Goal: Entertainment & Leisure: Consume media (video, audio)

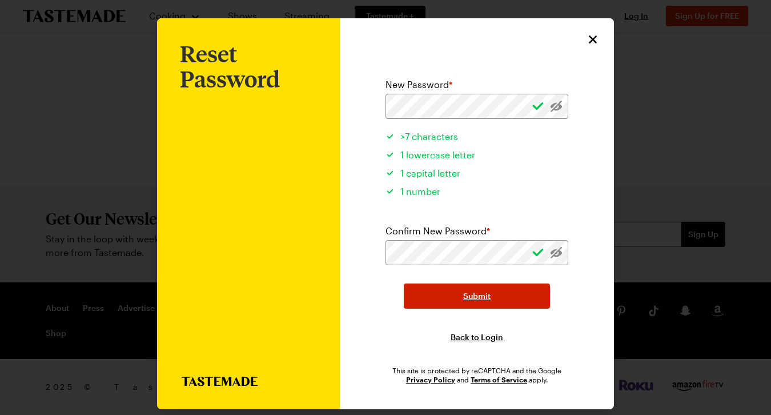
click at [429, 292] on button "Submit" at bounding box center [477, 295] width 146 height 25
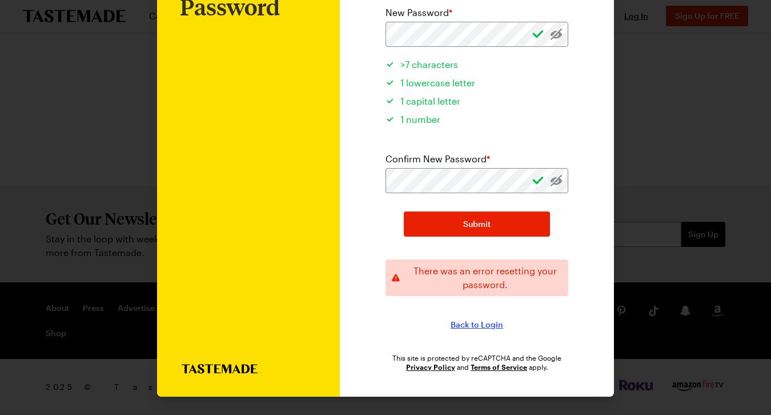
click at [470, 325] on span "Back to Login" at bounding box center [477, 324] width 53 height 11
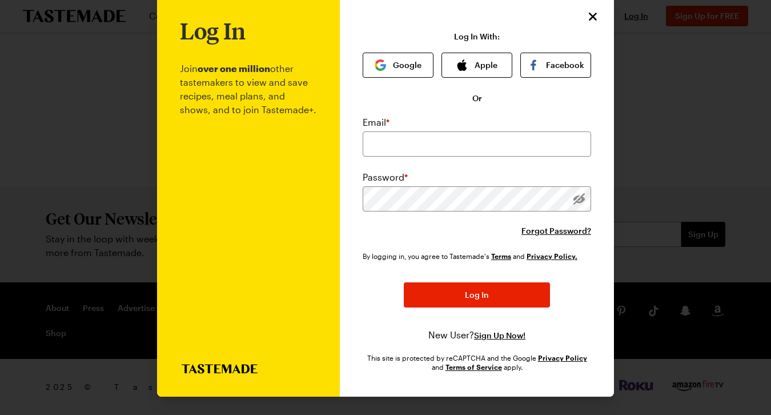
scroll to position [25, 0]
click at [464, 62] on icon "button" at bounding box center [463, 64] width 10 height 11
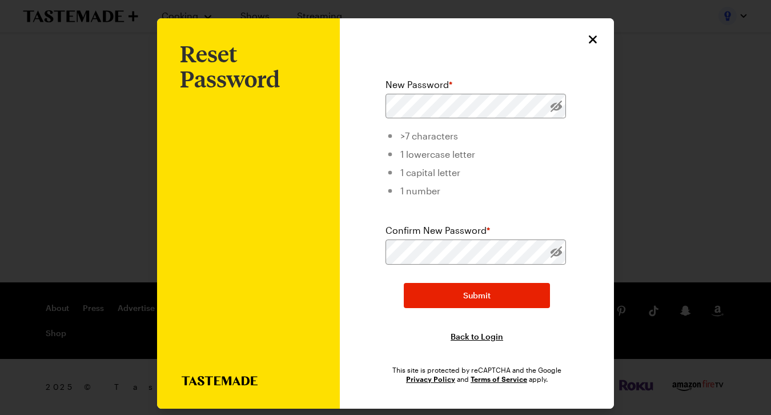
click at [587, 35] on icon "Close" at bounding box center [593, 40] width 14 height 14
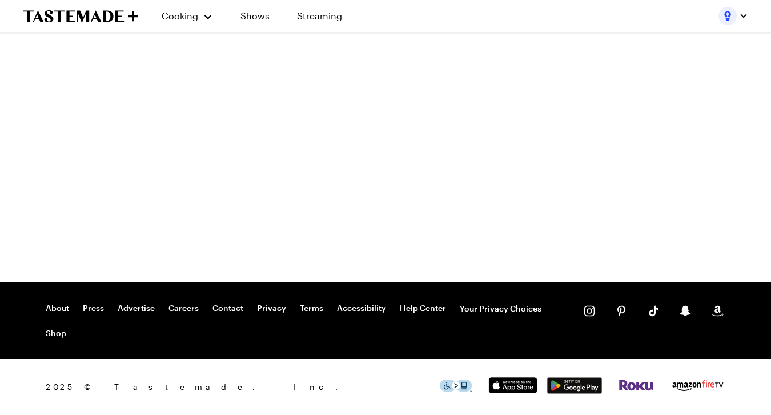
click at [727, 21] on div at bounding box center [734, 16] width 30 height 18
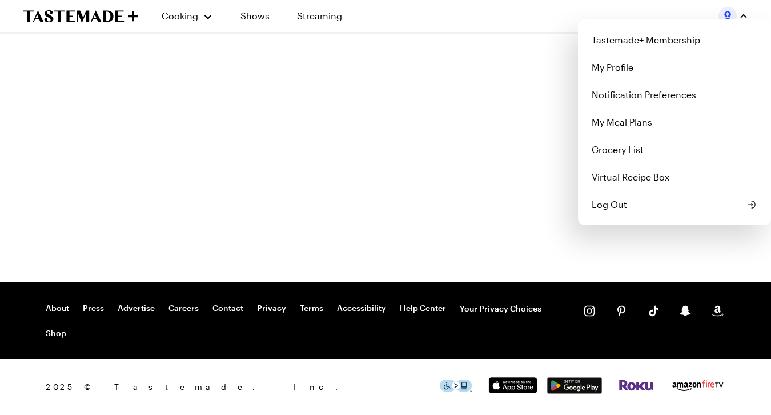
click at [434, 58] on div "Cooking Shows Streaming Tastemade+ Membership My Profile Notification Preferenc…" at bounding box center [385, 207] width 771 height 415
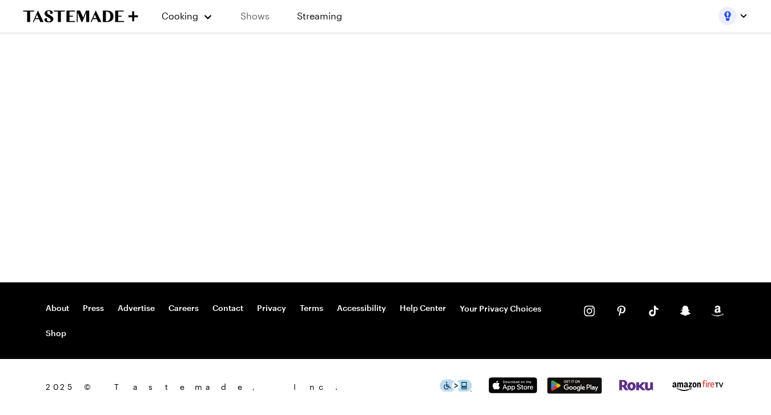
click at [251, 20] on link "Shows" at bounding box center [255, 16] width 52 height 32
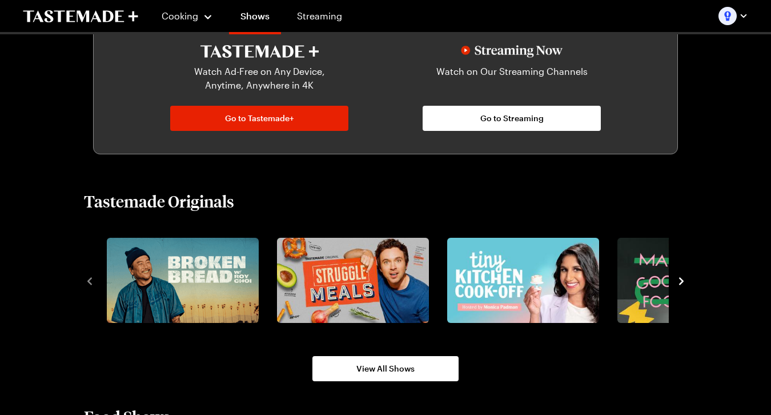
scroll to position [629, 0]
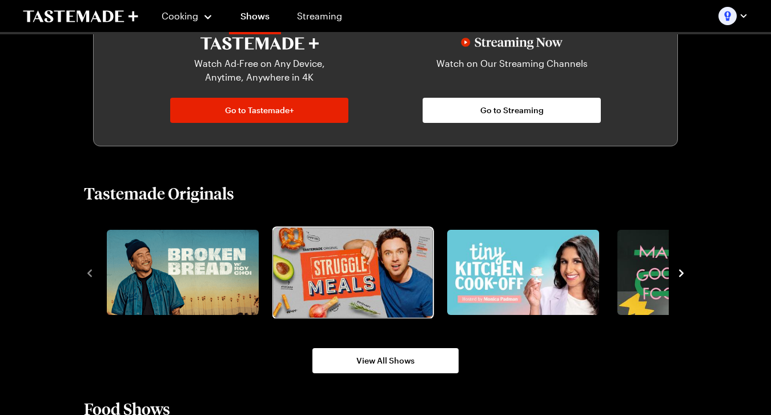
click at [324, 262] on img "2 / 8" at bounding box center [352, 272] width 159 height 90
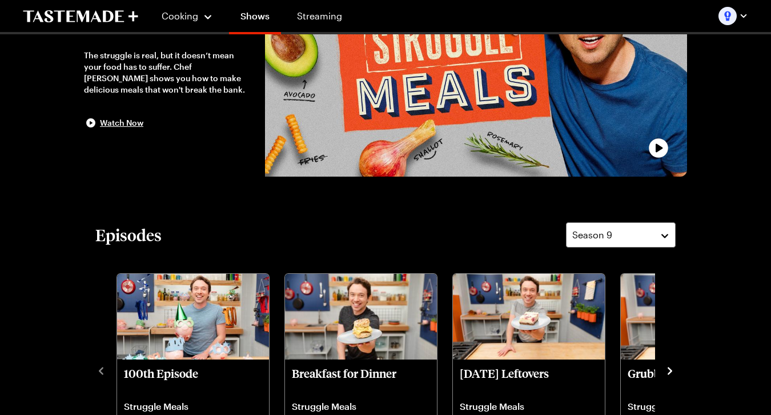
scroll to position [145, 0]
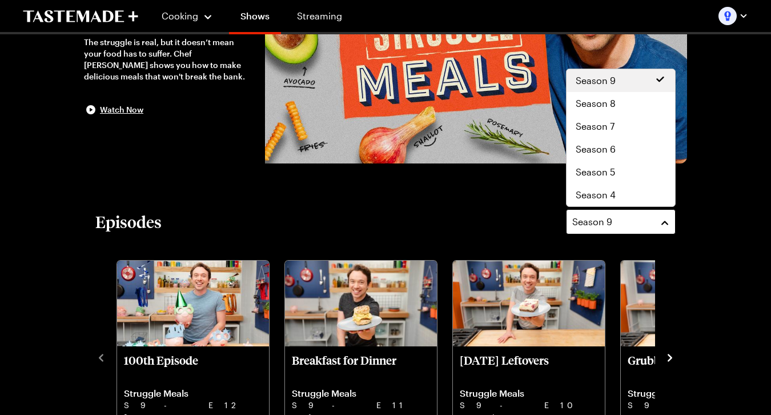
click at [616, 228] on div "Season 9" at bounding box center [612, 222] width 80 height 14
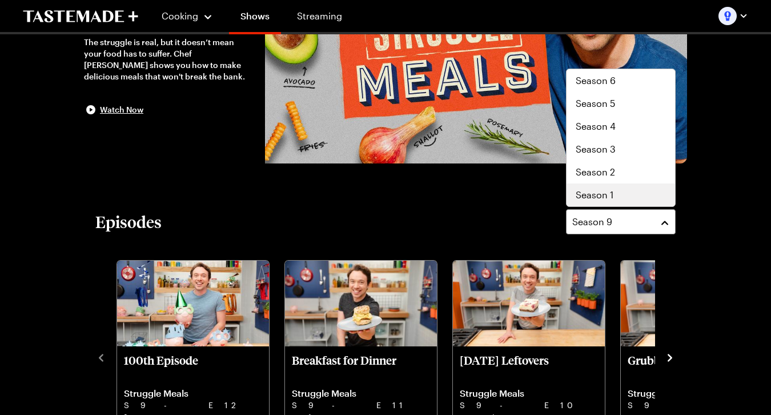
click at [606, 188] on span "Season 1" at bounding box center [595, 195] width 38 height 14
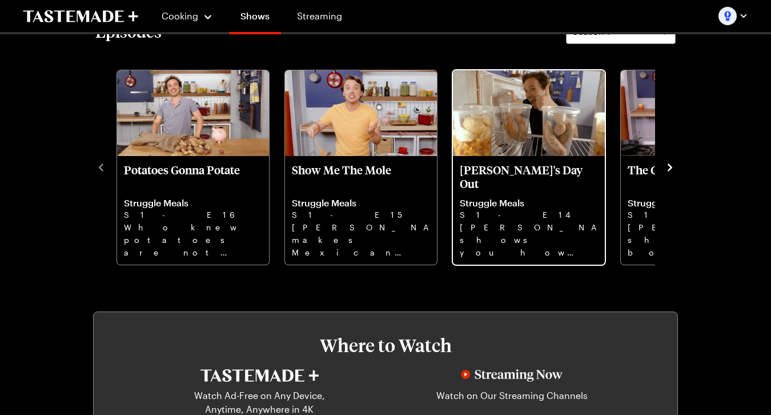
scroll to position [338, 0]
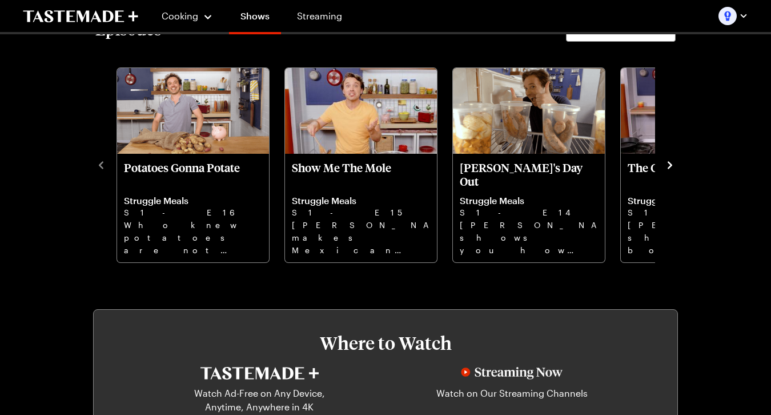
click at [671, 163] on icon "navigate to next item" at bounding box center [669, 164] width 11 height 11
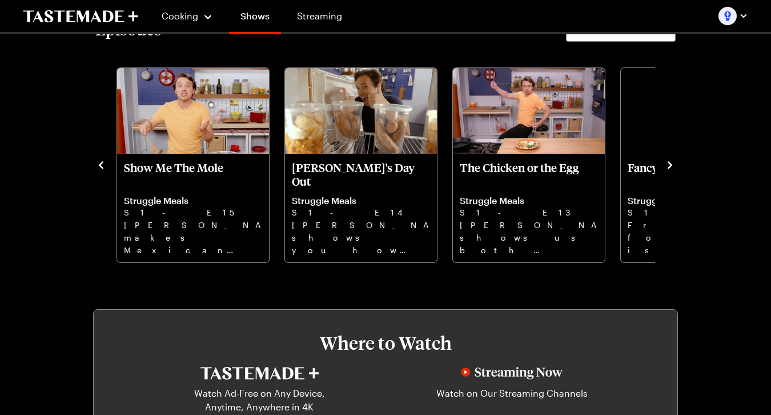
click at [671, 163] on icon "navigate to next item" at bounding box center [669, 164] width 11 height 11
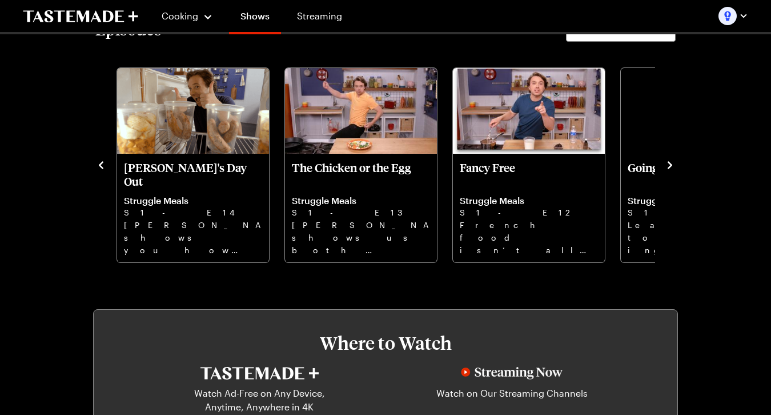
click at [671, 163] on icon "navigate to next item" at bounding box center [669, 164] width 11 height 11
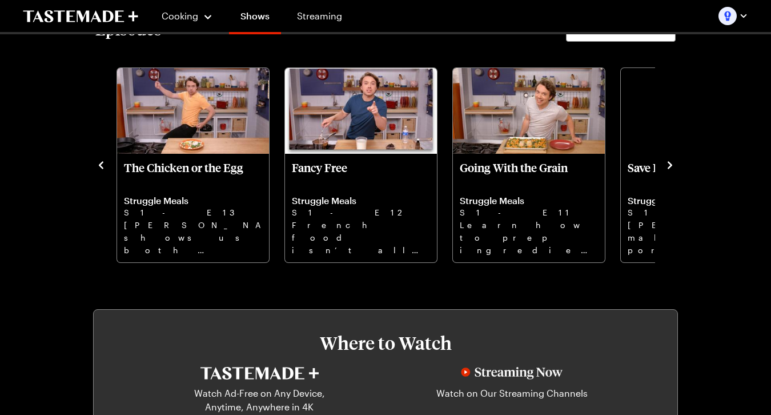
click at [671, 163] on icon "navigate to next item" at bounding box center [669, 164] width 11 height 11
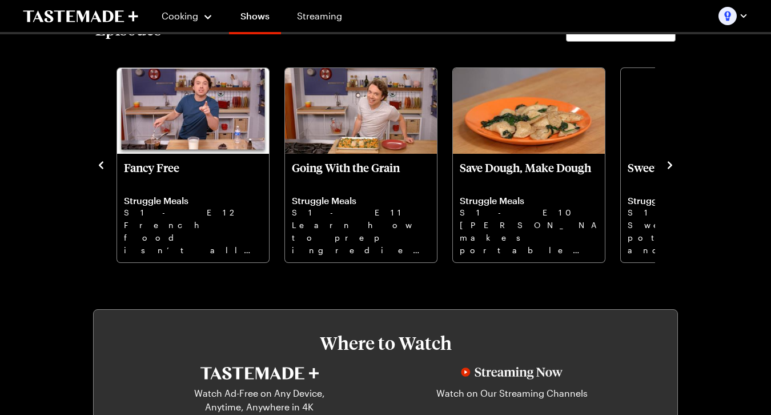
click at [671, 163] on icon "navigate to next item" at bounding box center [669, 164] width 11 height 11
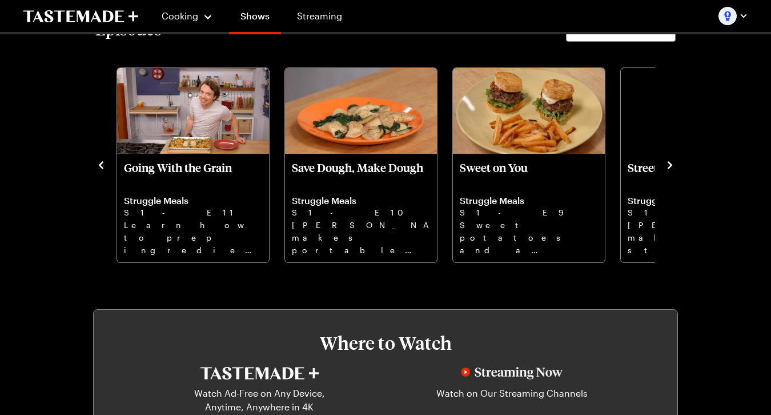
click at [671, 163] on icon "navigate to next item" at bounding box center [669, 164] width 11 height 11
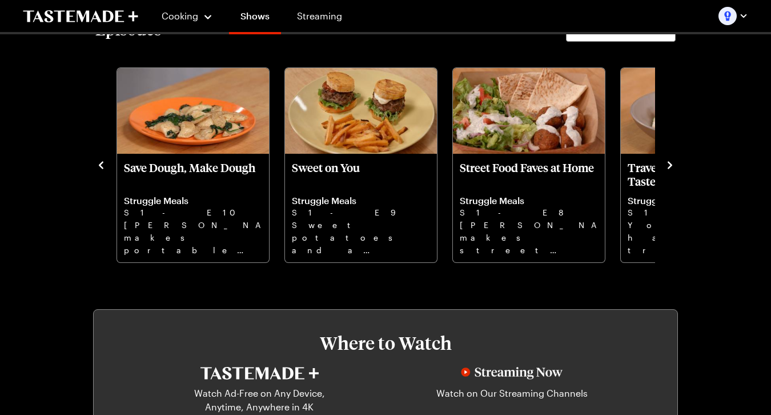
click at [671, 163] on icon "navigate to next item" at bounding box center [669, 164] width 11 height 11
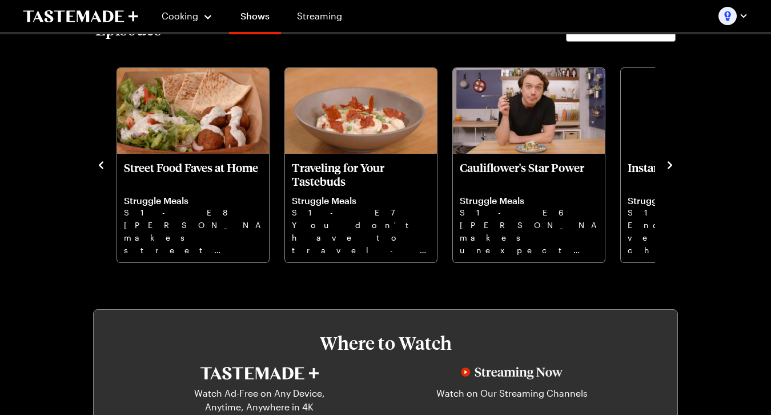
click at [671, 163] on icon "navigate to next item" at bounding box center [669, 164] width 11 height 11
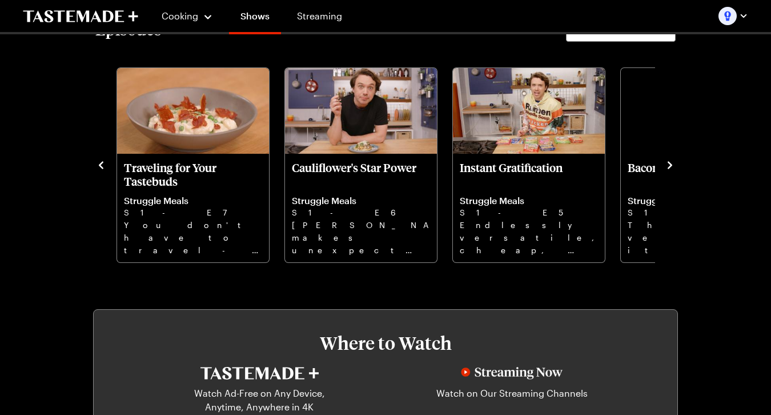
click at [671, 163] on icon "navigate to next item" at bounding box center [669, 164] width 11 height 11
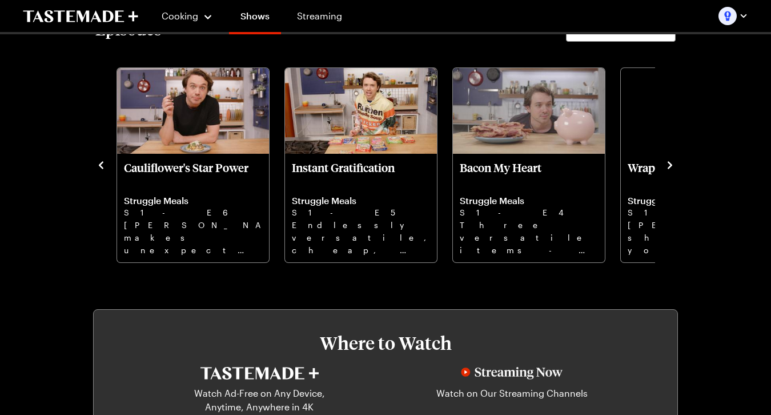
click at [671, 163] on icon "navigate to next item" at bounding box center [669, 164] width 11 height 11
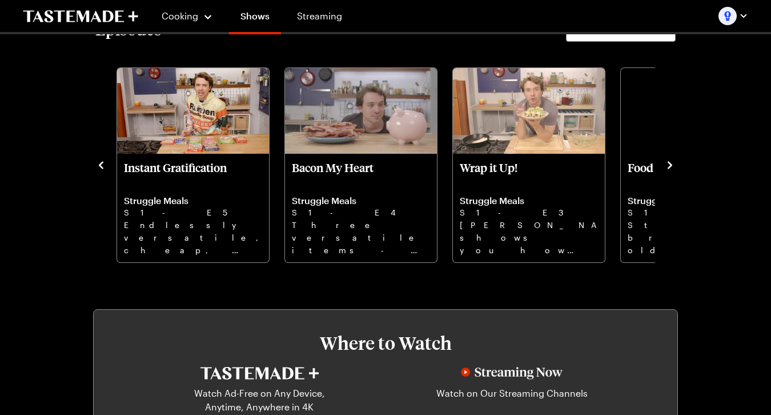
click at [671, 163] on icon "navigate to next item" at bounding box center [669, 164] width 11 height 11
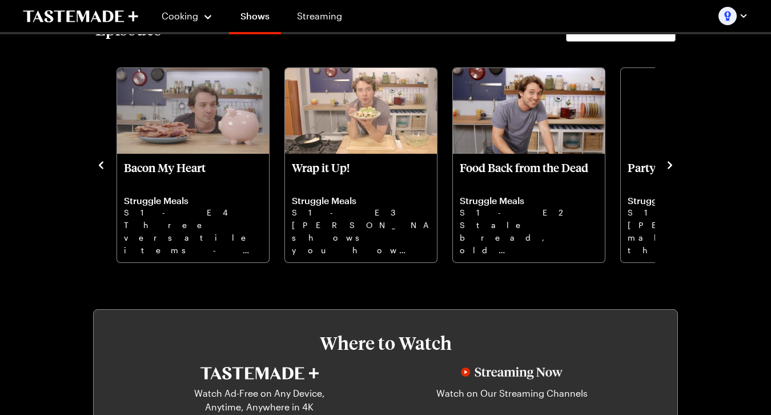
click at [671, 163] on icon "navigate to next item" at bounding box center [669, 164] width 11 height 11
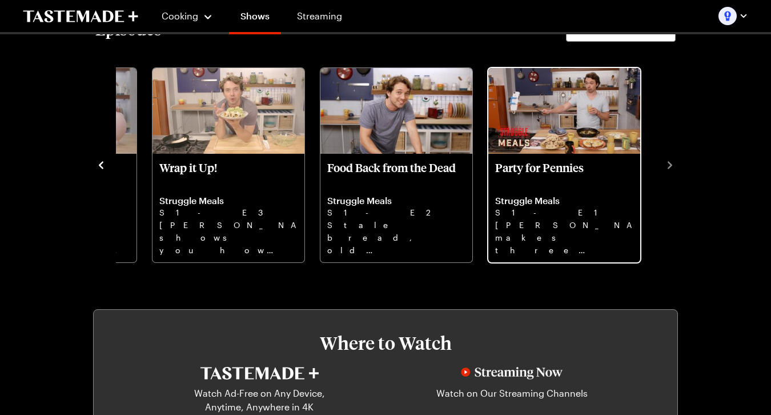
click at [576, 178] on p "Party for Pennies" at bounding box center [564, 174] width 138 height 27
